Goal: Navigation & Orientation: Find specific page/section

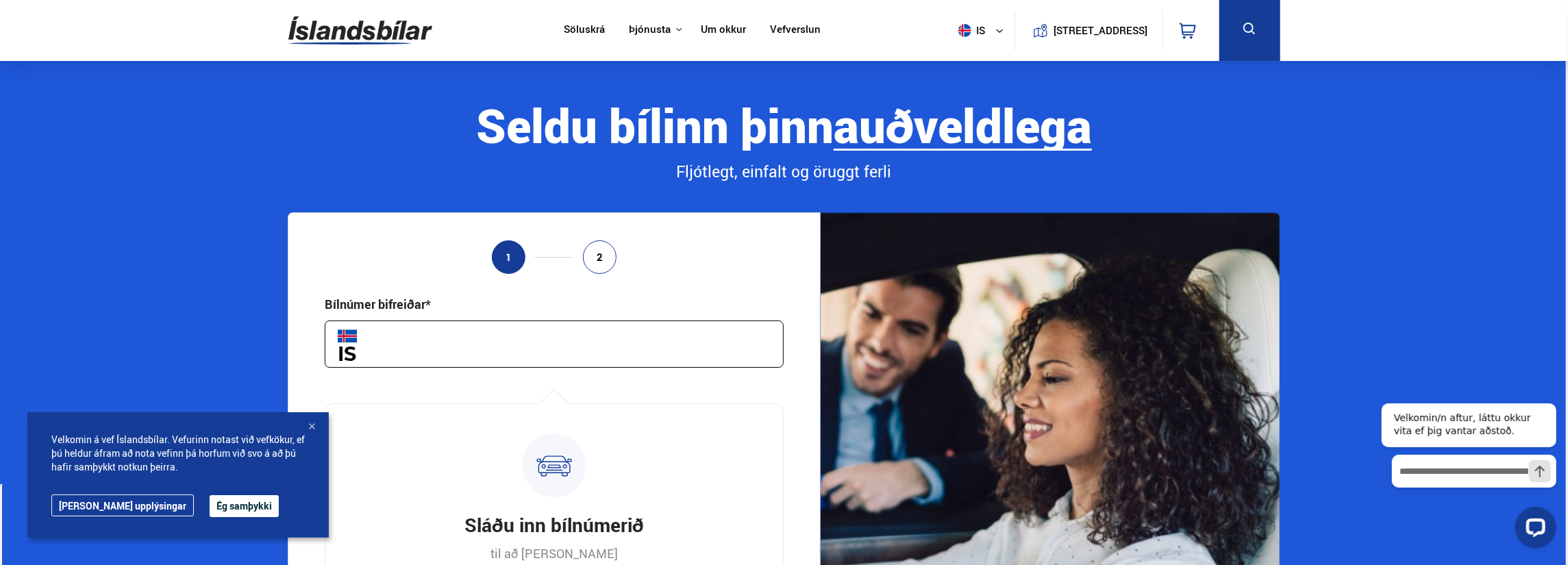
click at [402, 339] on input "text" at bounding box center [554, 344] width 459 height 47
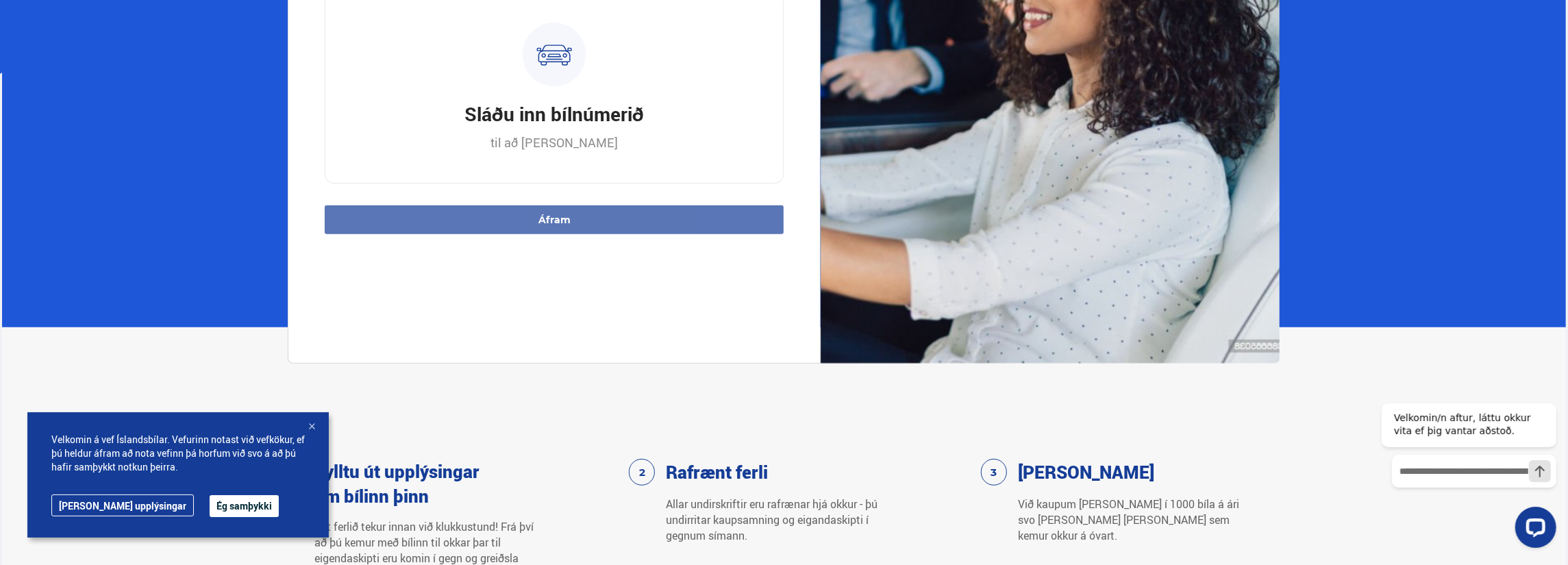
scroll to position [433, 0]
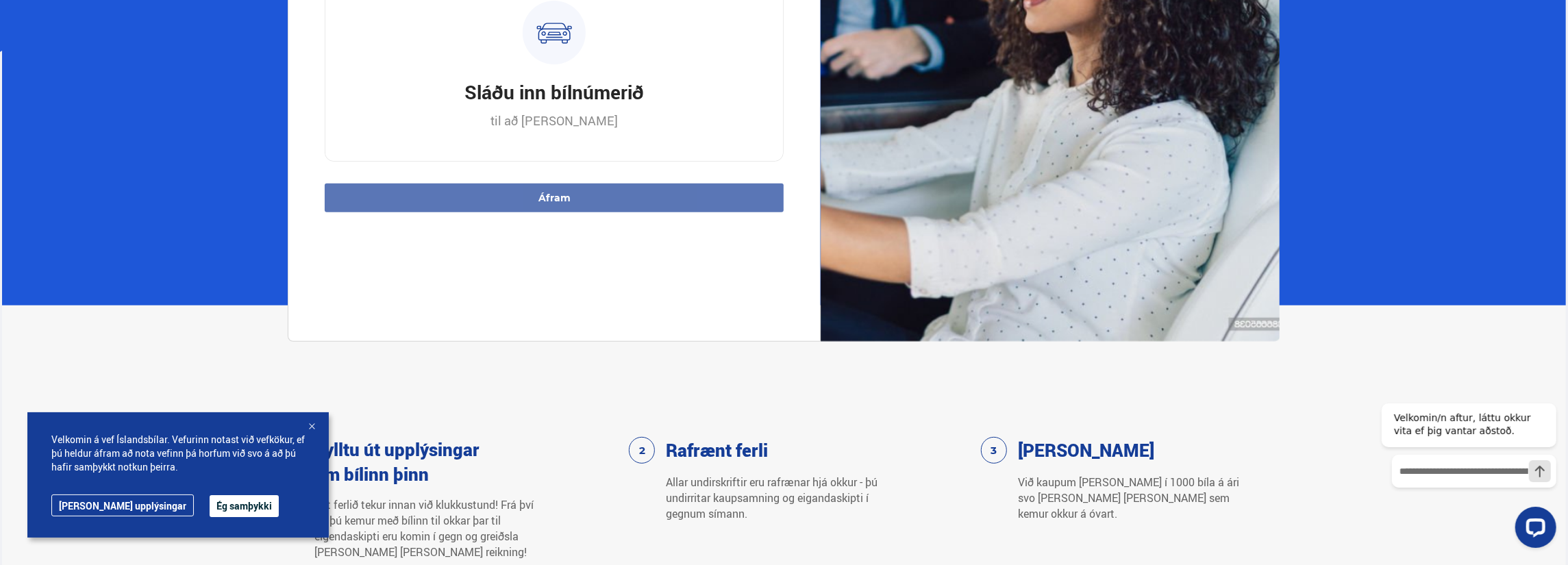
click at [324, 428] on div "Velkomin á vef Íslandsbílar. Vefurinn notast við vefkökur, ef þú [PERSON_NAME] …" at bounding box center [178, 474] width 302 height 125
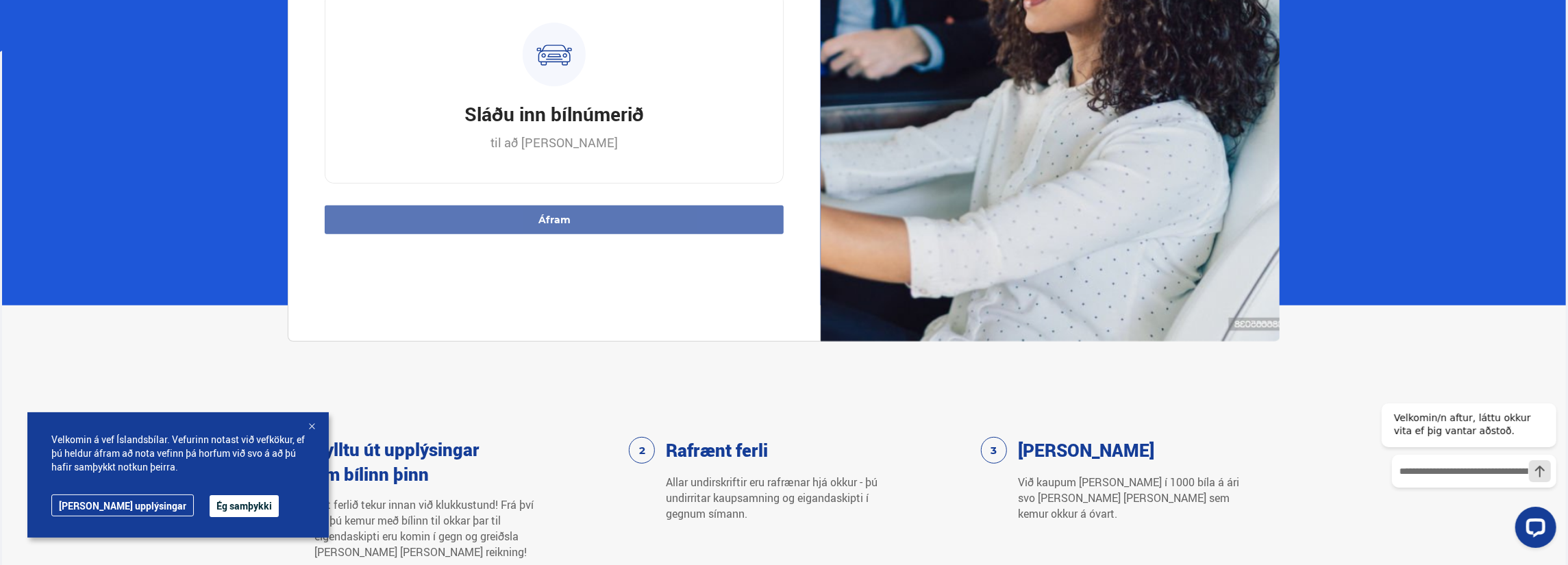
click at [312, 428] on div at bounding box center [311, 426] width 14 height 14
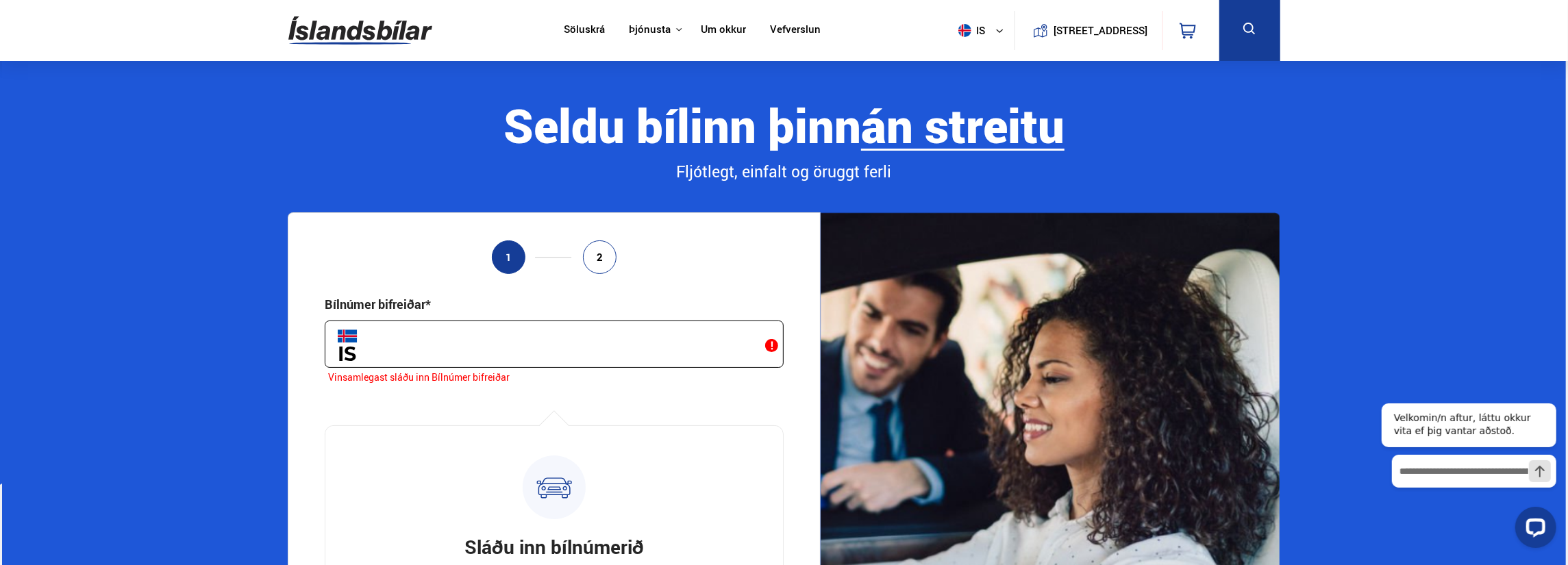
scroll to position [0, 0]
click at [694, 349] on input "text" at bounding box center [554, 344] width 459 height 47
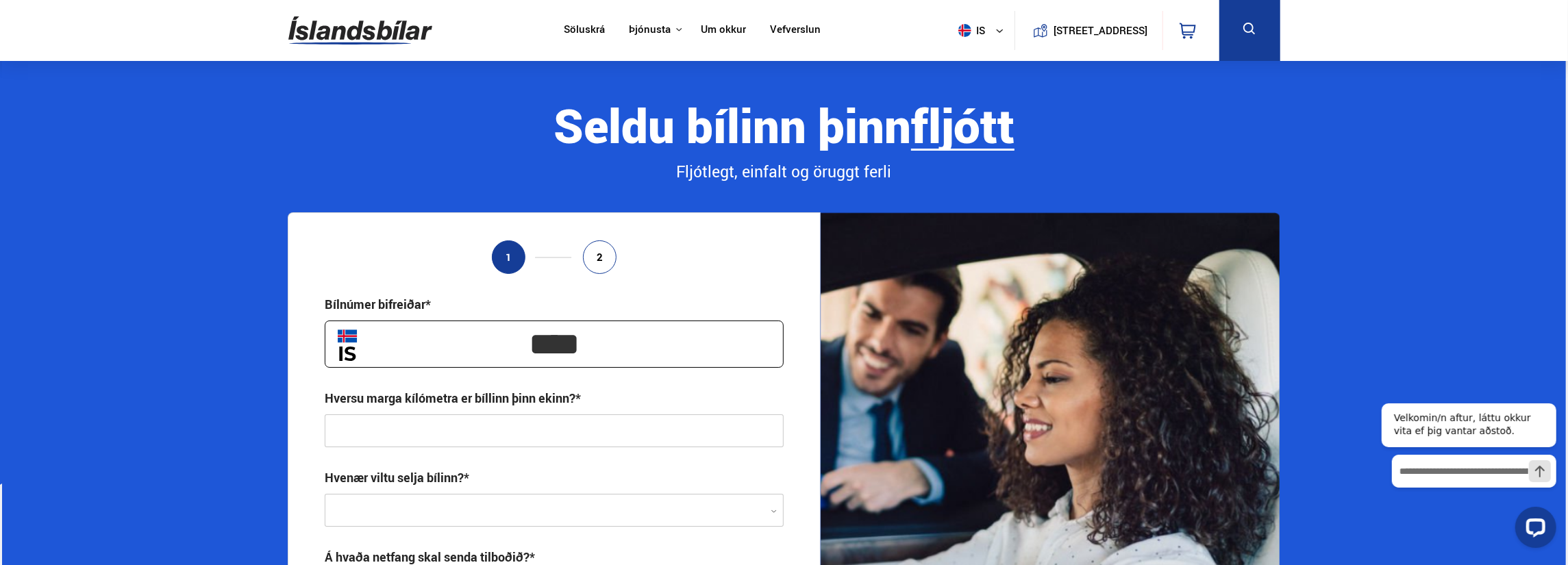
type input "*****"
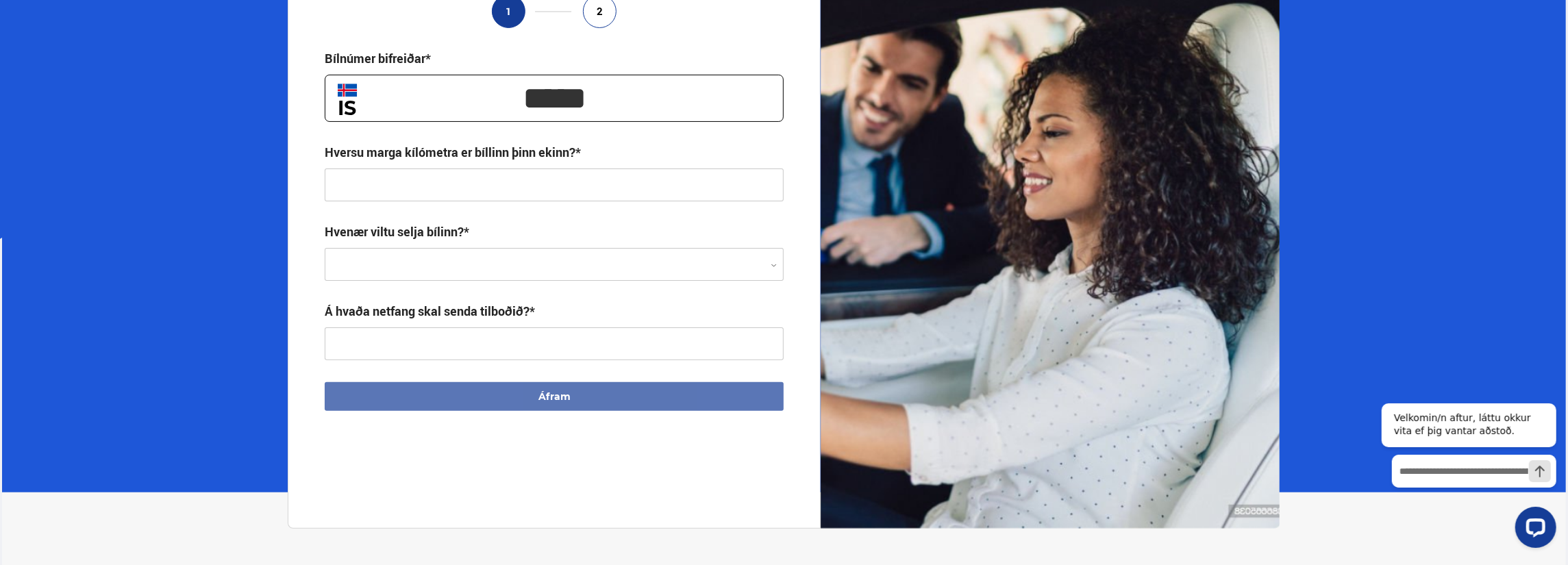
scroll to position [274, 0]
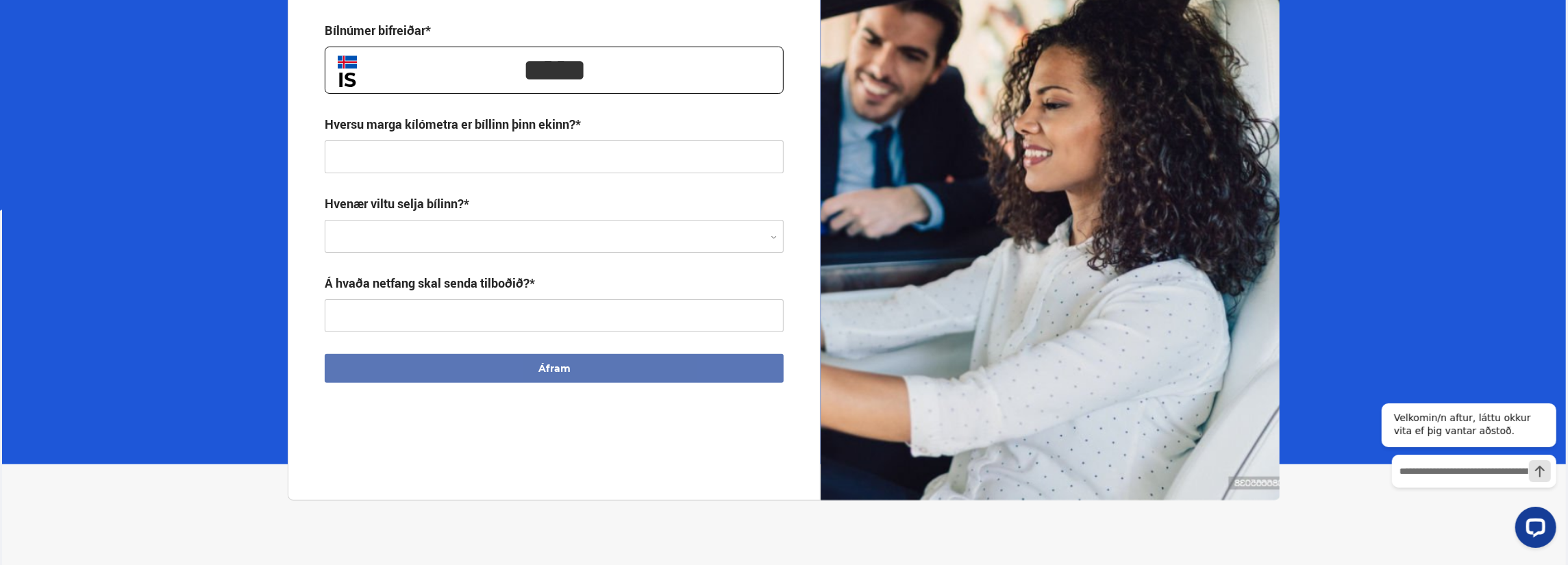
click at [755, 225] on div at bounding box center [554, 236] width 459 height 33
drag, startPoint x: 609, startPoint y: 75, endPoint x: 453, endPoint y: 68, distance: 156.2
click at [453, 68] on input "*****" at bounding box center [554, 70] width 459 height 47
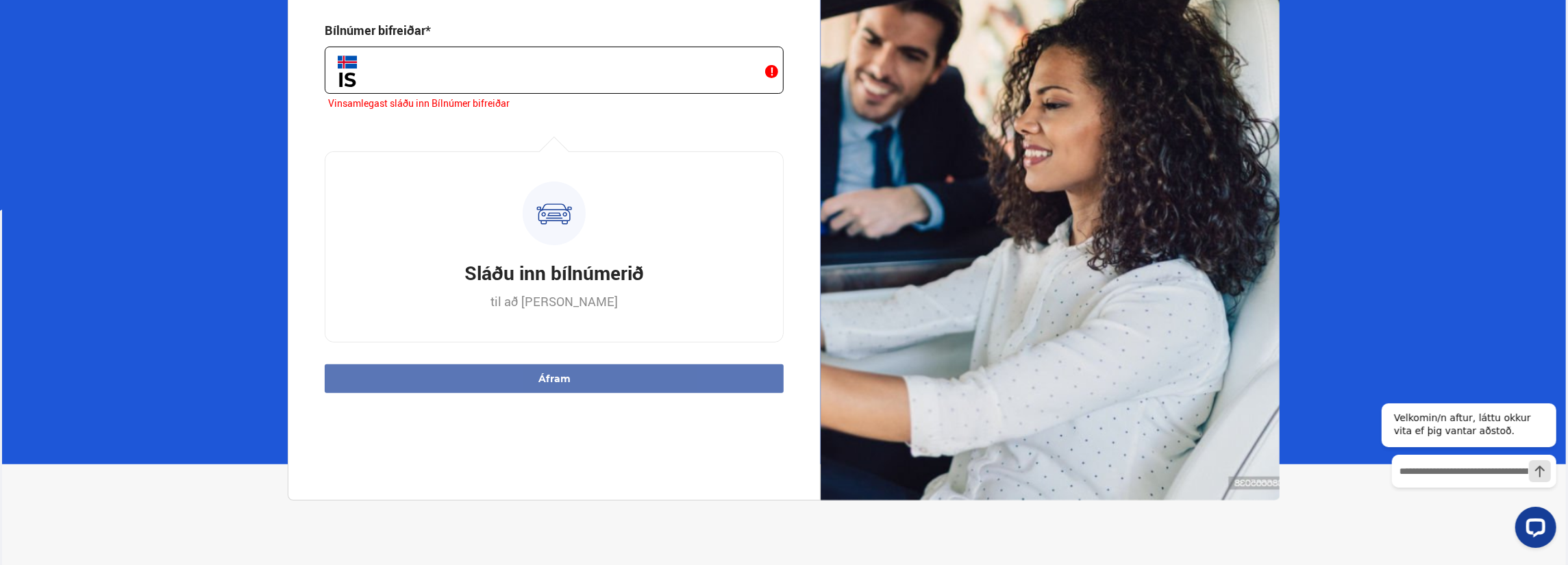
click at [1337, 260] on section "Seldu bílinn þinn auðveldlega án streitu fljótt Fljótlegt, [PERSON_NAME] öruggt…" at bounding box center [784, 125] width 1565 height 677
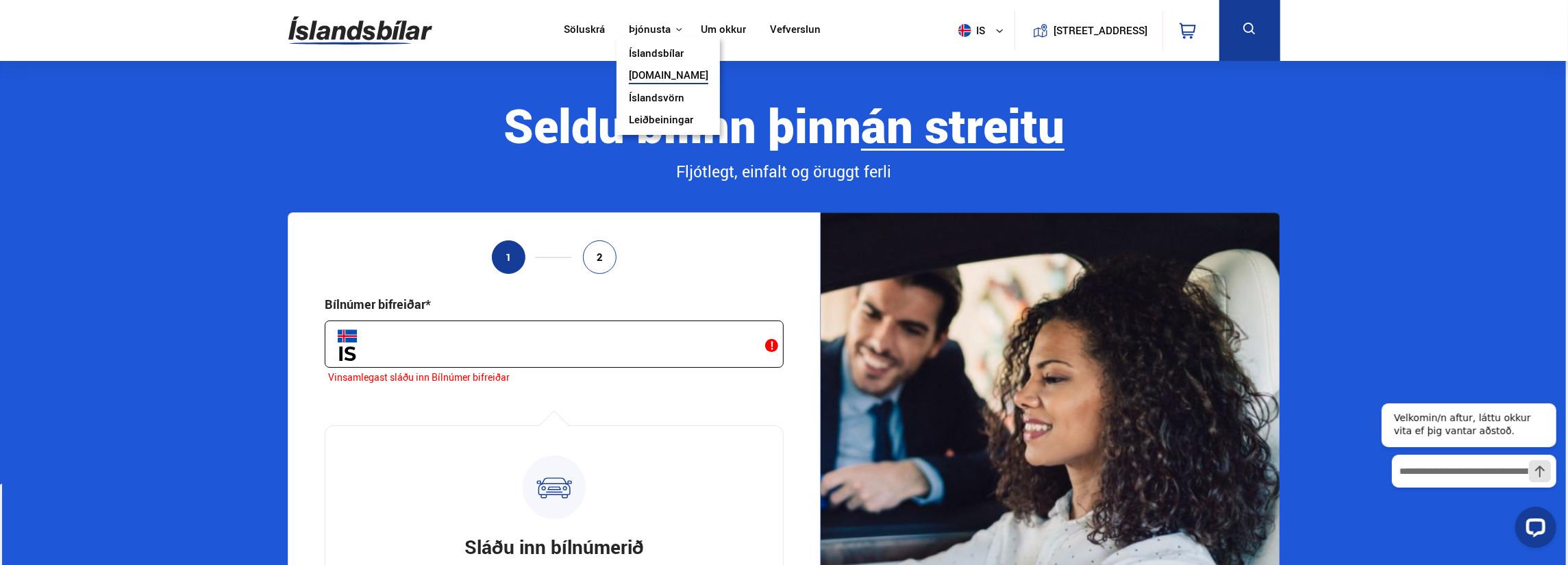
click at [665, 76] on link "[DOMAIN_NAME]" at bounding box center [668, 76] width 79 height 14
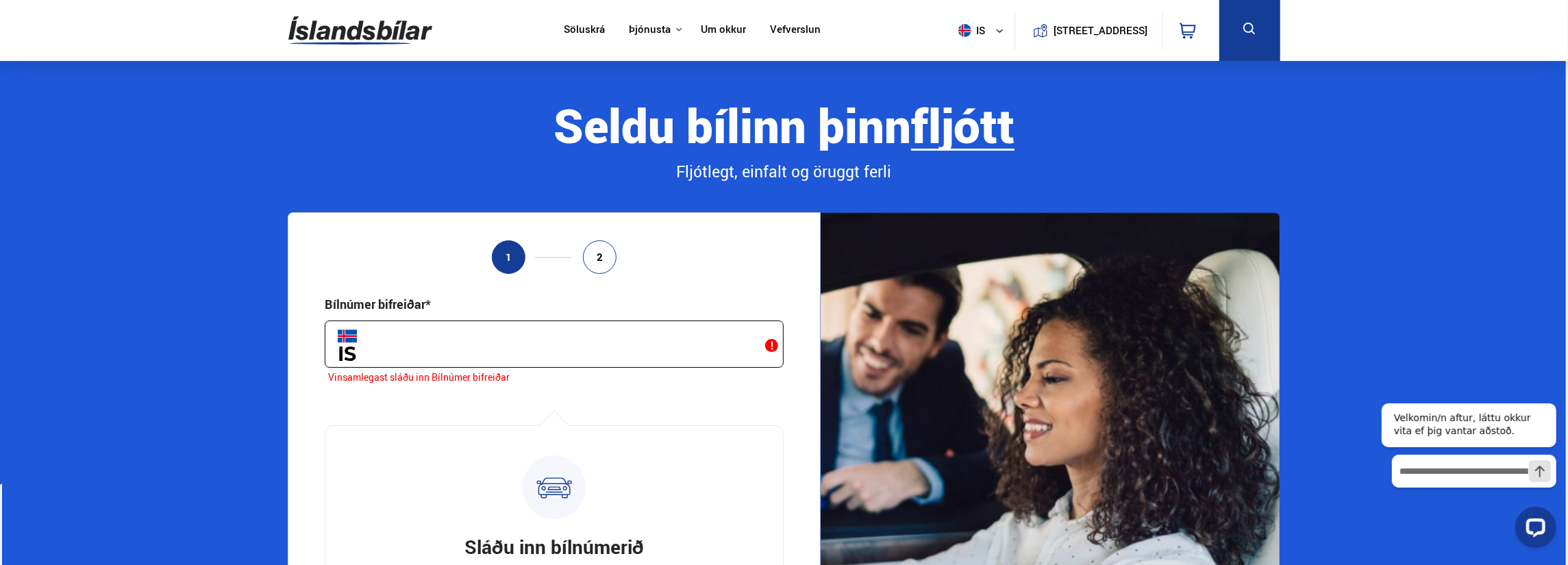
click at [711, 30] on link "Um okkur" at bounding box center [723, 30] width 45 height 14
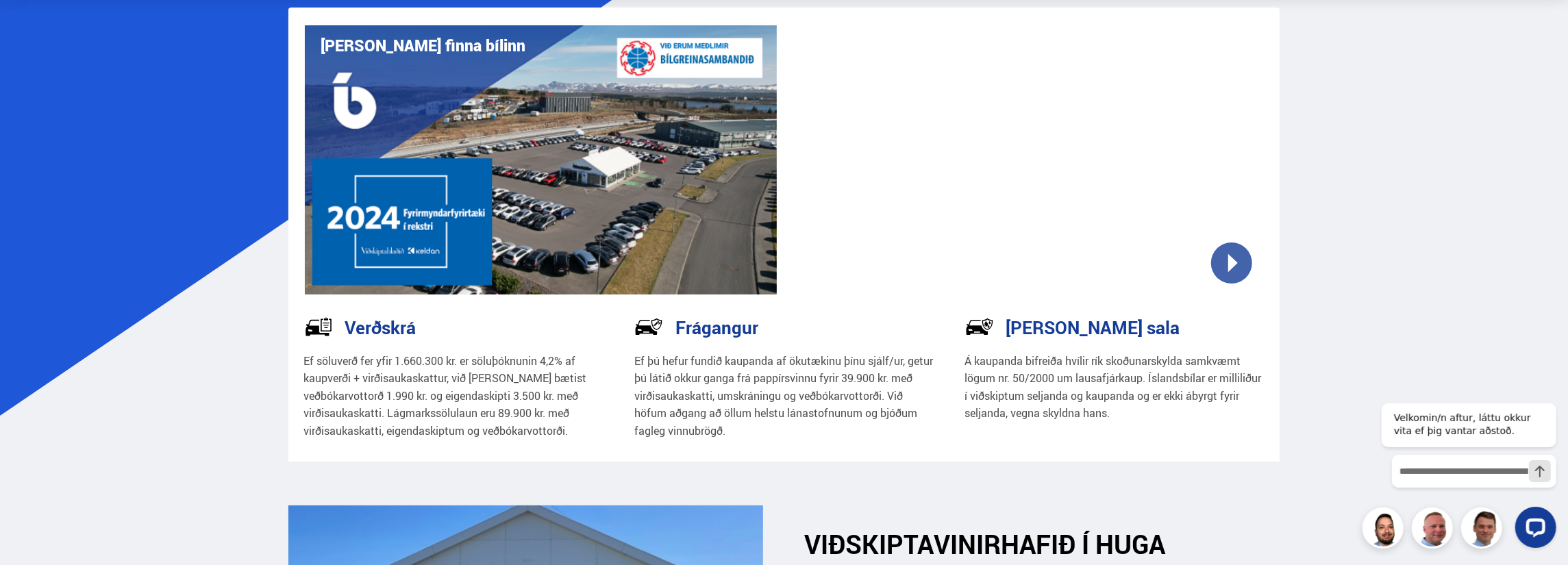
scroll to position [68, 0]
click at [323, 324] on img at bounding box center [318, 327] width 29 height 29
click at [400, 332] on h3 "Verðskrá" at bounding box center [381, 328] width 71 height 21
